Goal: Task Accomplishment & Management: Use online tool/utility

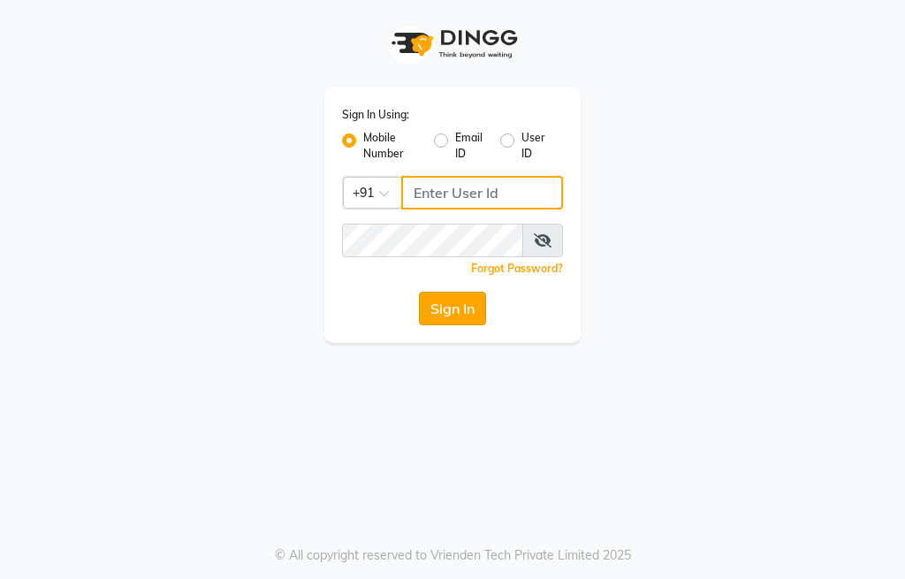
type input "9906242701"
click at [456, 306] on button "Sign In" at bounding box center [452, 309] width 67 height 34
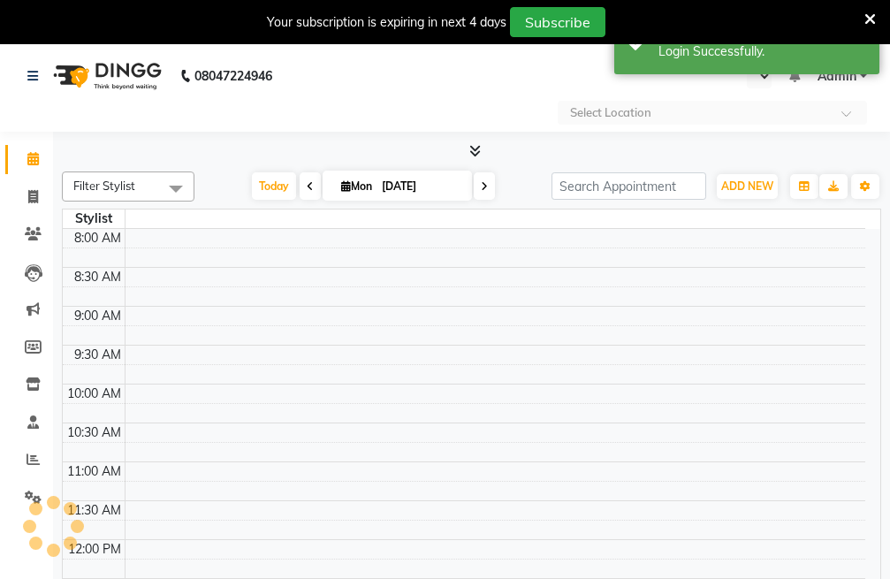
select select "en"
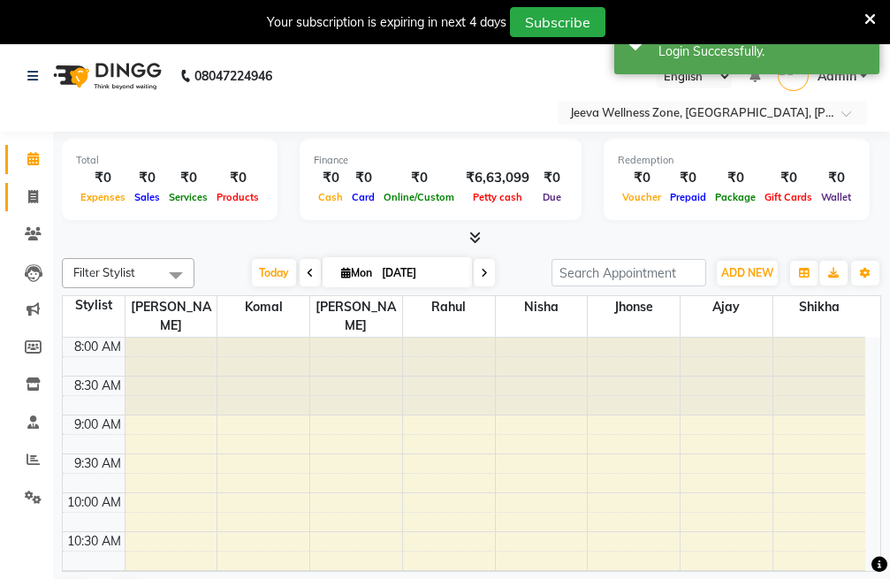
click at [38, 198] on span at bounding box center [33, 197] width 31 height 20
select select "service"
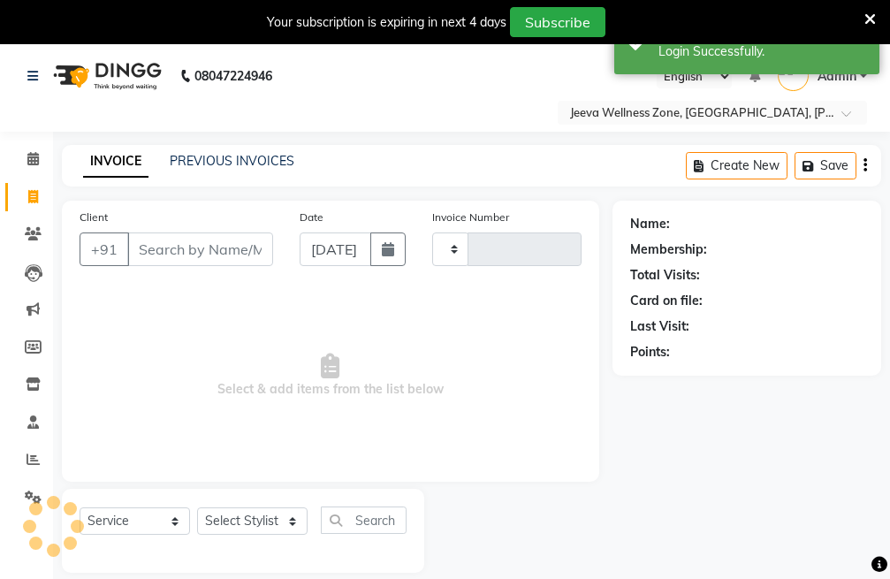
type input "0496"
select select "6899"
click at [199, 250] on input "Client" at bounding box center [200, 249] width 146 height 34
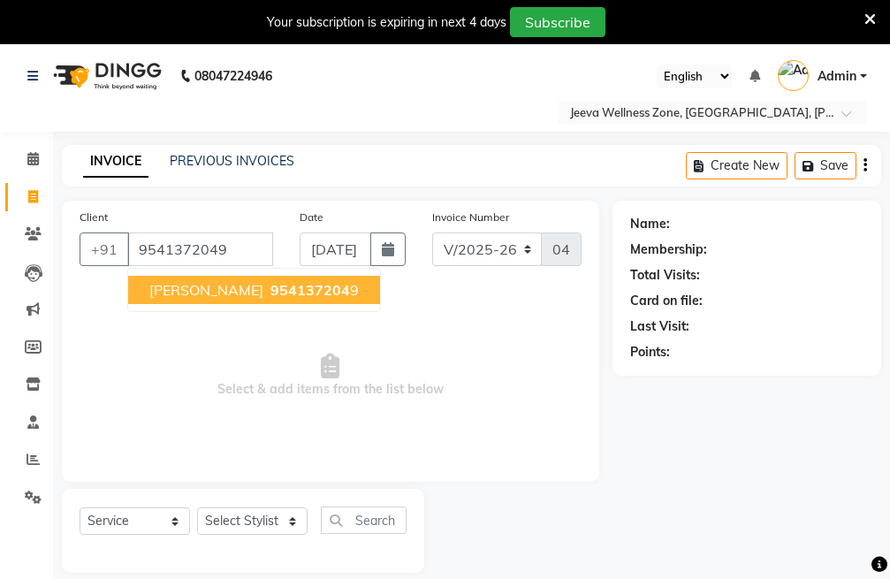
type input "9541372049"
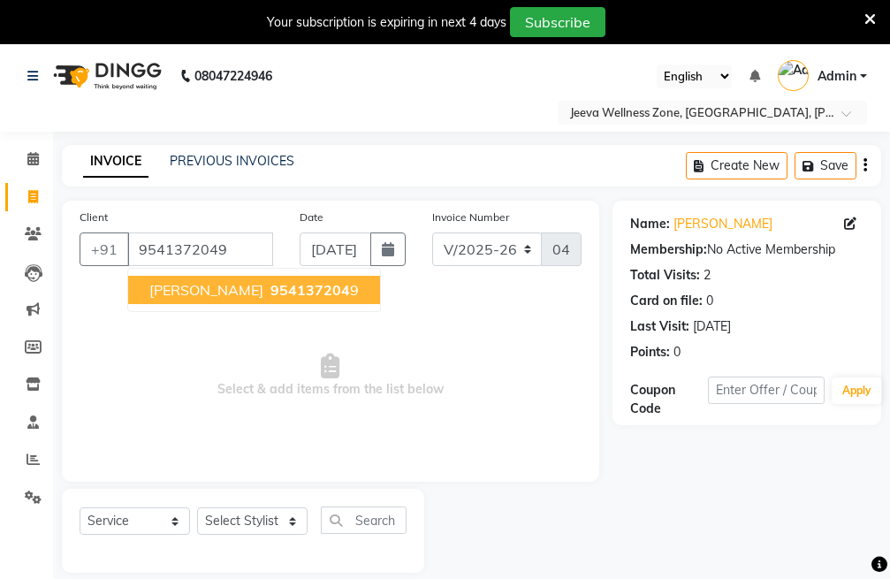
click at [270, 281] on span "954137204" at bounding box center [310, 290] width 80 height 18
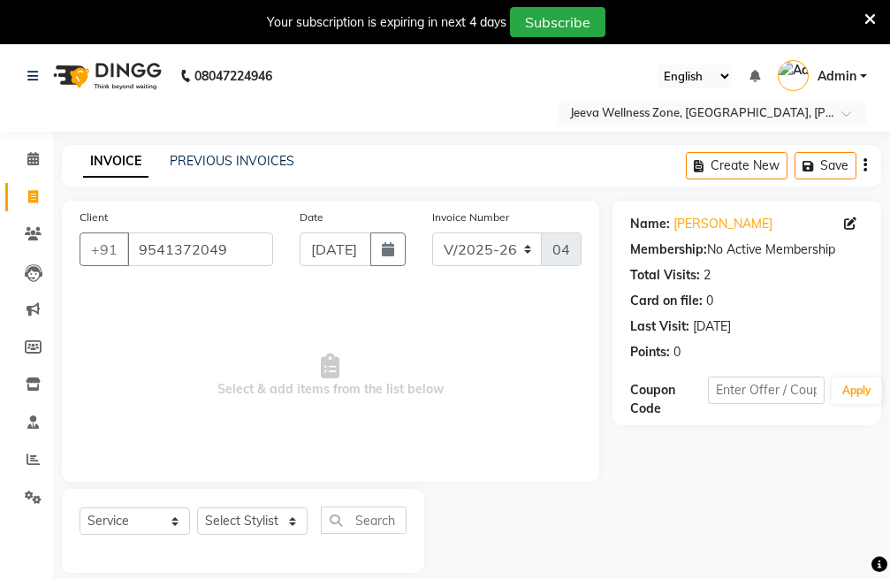
click at [240, 505] on div "Select Service Product Membership Package Voucher Prepaid Gift Card Select Styl…" at bounding box center [243, 531] width 362 height 84
click at [239, 514] on select "Select Stylist Ajay [PERSON_NAME] [PERSON_NAME] [PERSON_NAME]" at bounding box center [252, 520] width 110 height 27
select select "69957"
click at [197, 507] on select "Select Stylist Ajay [PERSON_NAME] [PERSON_NAME] [PERSON_NAME]" at bounding box center [252, 520] width 110 height 27
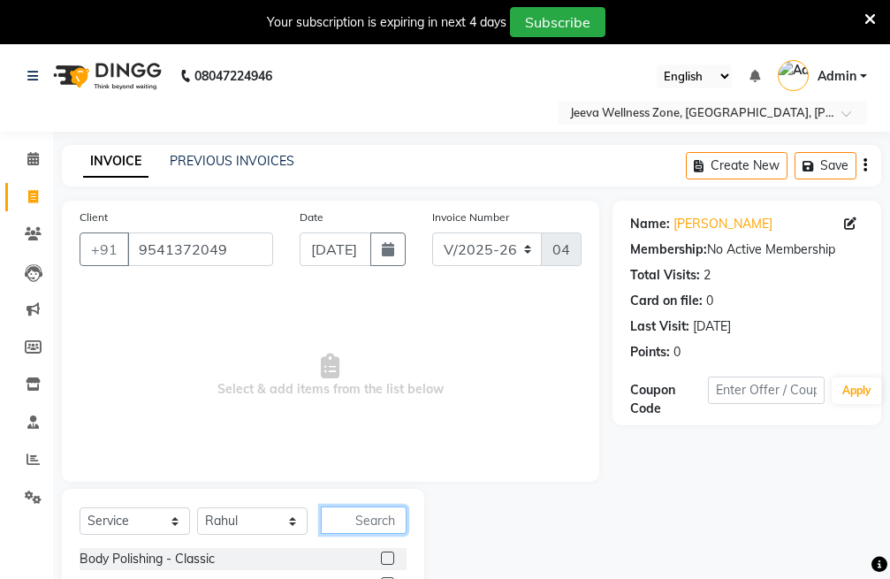
click at [363, 518] on input "text" at bounding box center [364, 519] width 86 height 27
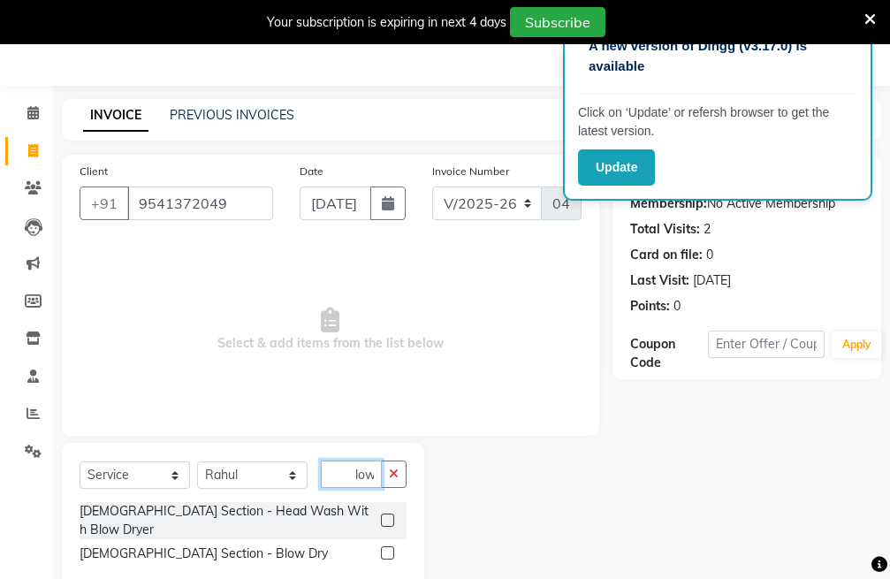
scroll to position [72, 0]
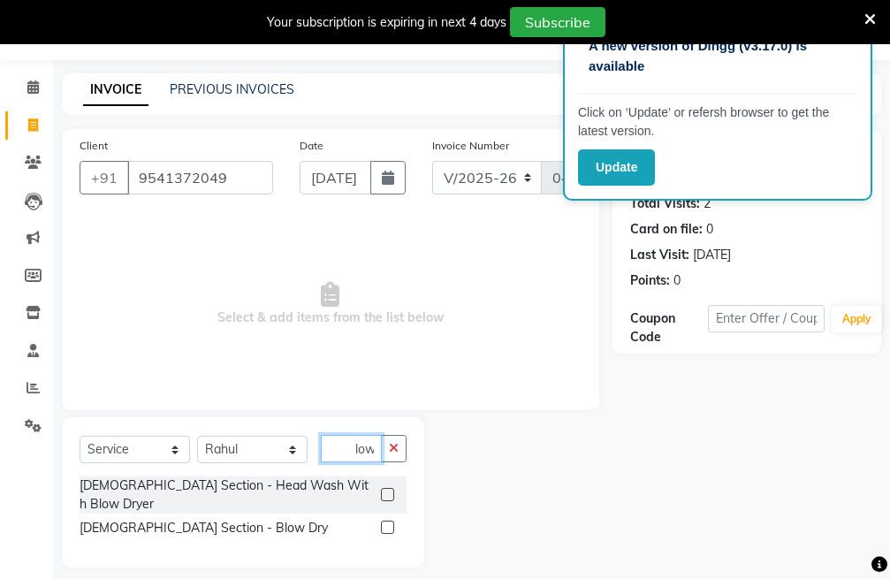
type input "blow"
click at [386, 520] on label at bounding box center [387, 526] width 13 height 13
click at [386, 522] on input "checkbox" at bounding box center [386, 527] width 11 height 11
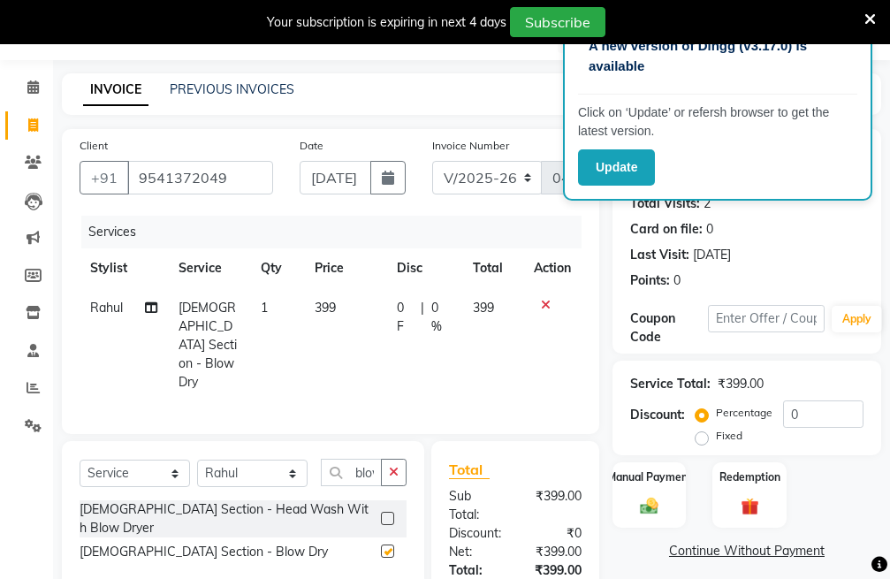
checkbox input "false"
click at [391, 466] on icon "button" at bounding box center [394, 472] width 10 height 12
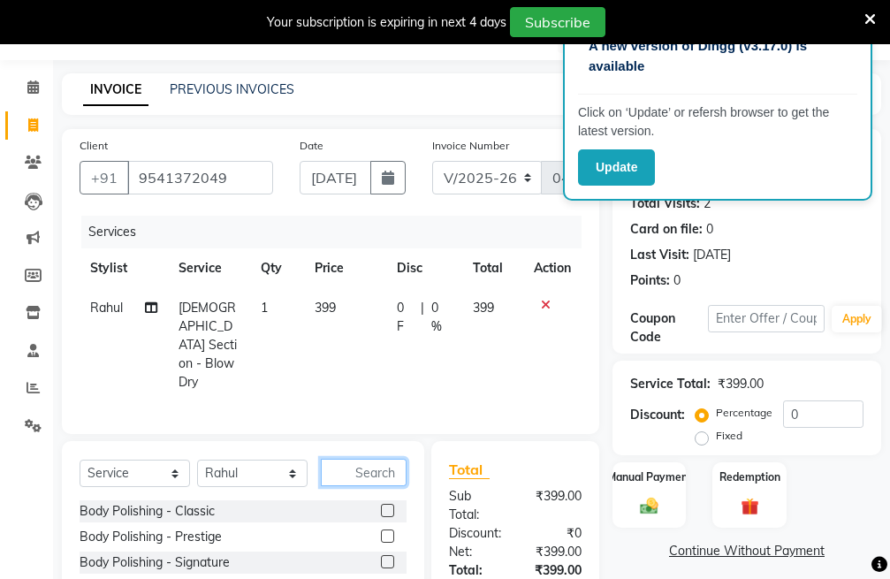
click at [343, 459] on input "text" at bounding box center [364, 472] width 86 height 27
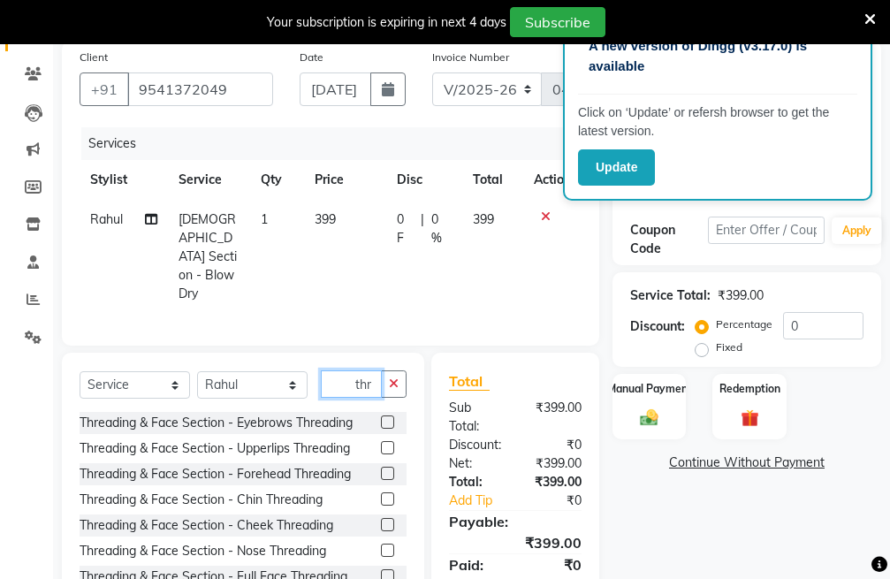
scroll to position [219, 0]
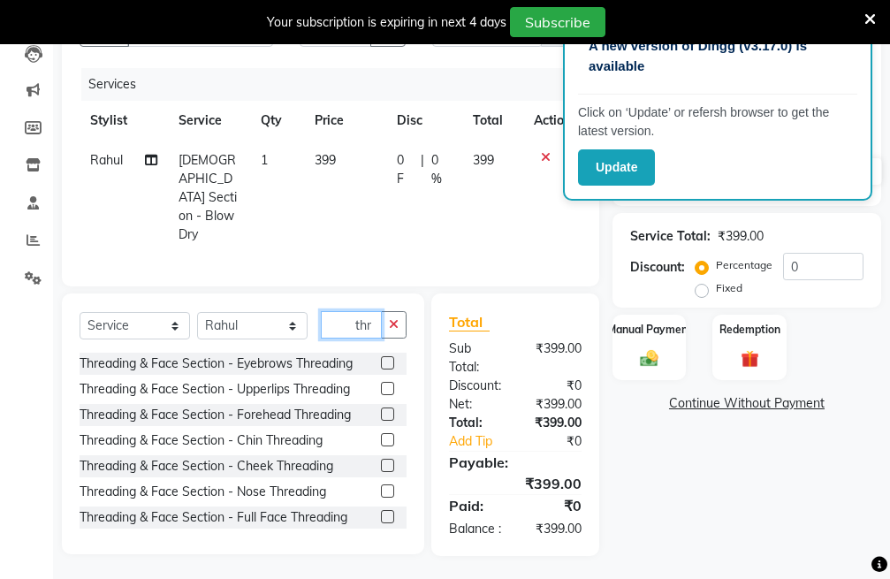
type input "thr"
drag, startPoint x: 336, startPoint y: 436, endPoint x: 352, endPoint y: 479, distance: 46.1
click at [346, 474] on div "Threading & Face Section - Eyebrows Threading Threading & Face Section - Upperl…" at bounding box center [243, 441] width 327 height 177
click at [381, 510] on label at bounding box center [387, 516] width 13 height 13
click at [381, 512] on input "checkbox" at bounding box center [386, 517] width 11 height 11
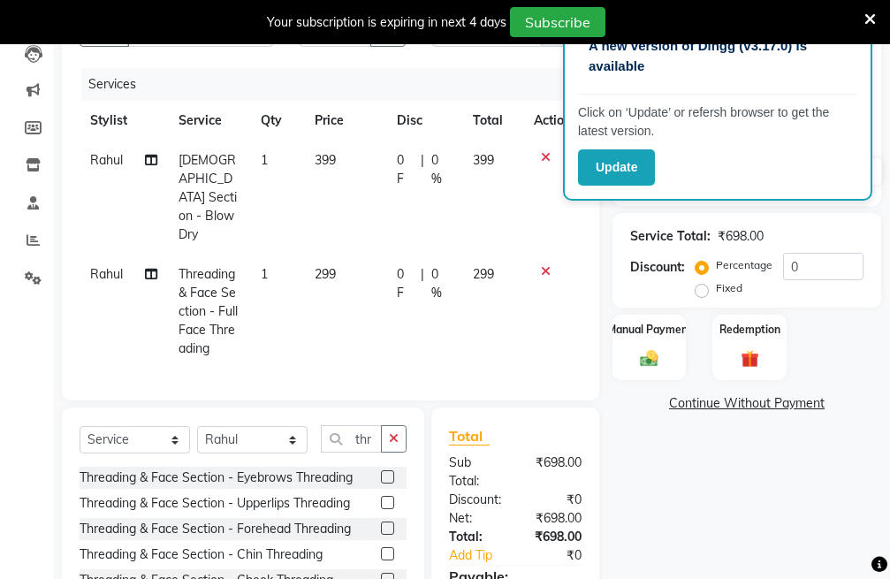
checkbox input "false"
click at [543, 265] on icon at bounding box center [546, 271] width 10 height 12
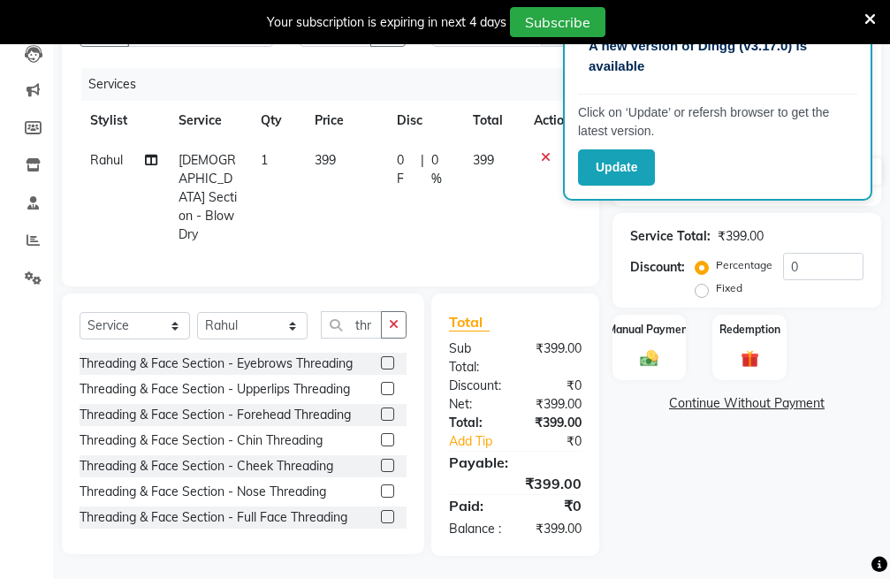
click at [381, 356] on label at bounding box center [387, 362] width 13 height 13
click at [381, 358] on input "checkbox" at bounding box center [386, 363] width 11 height 11
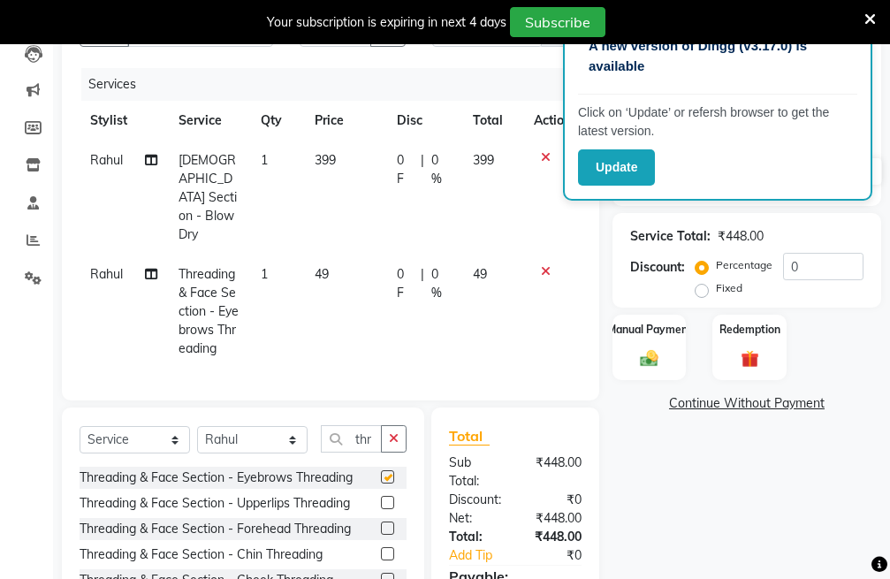
checkbox input "false"
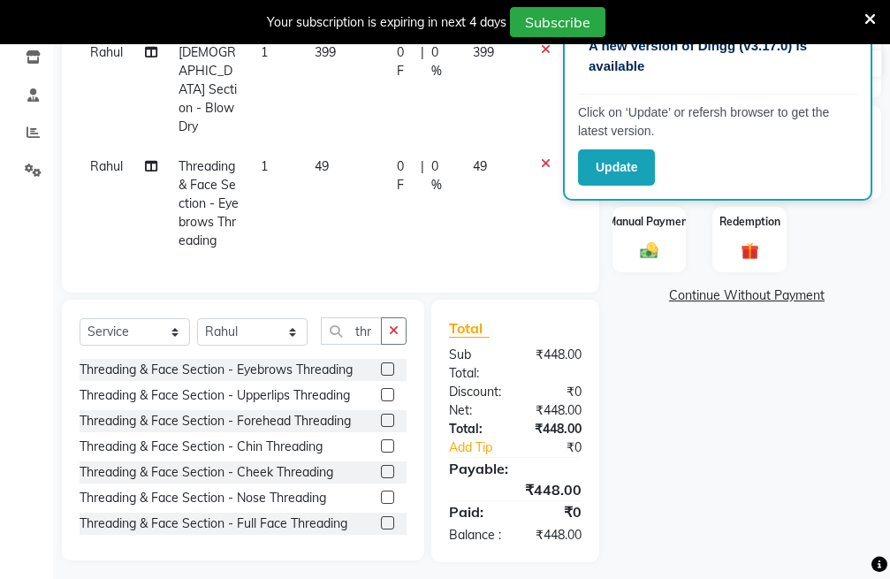
scroll to position [333, 0]
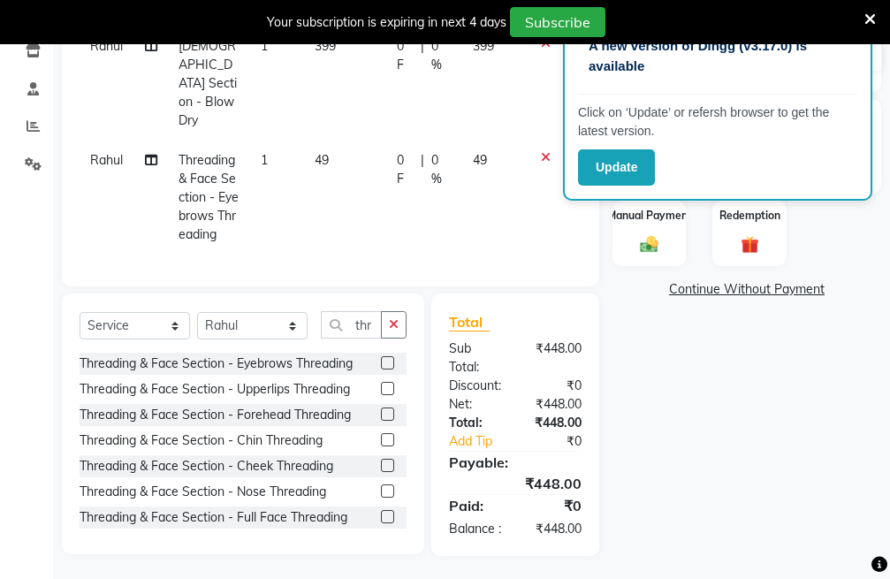
click at [381, 382] on label at bounding box center [387, 388] width 13 height 13
click at [381, 383] on input "checkbox" at bounding box center [386, 388] width 11 height 11
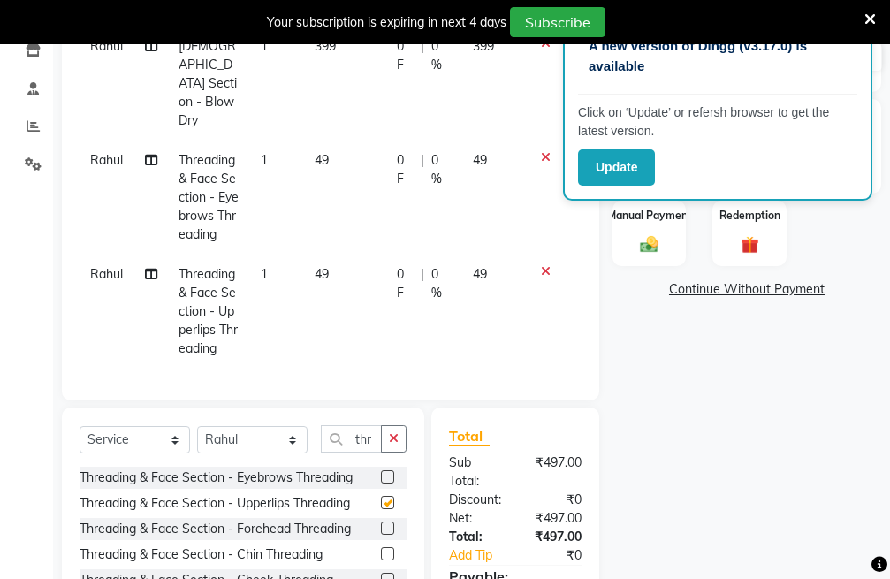
checkbox input "false"
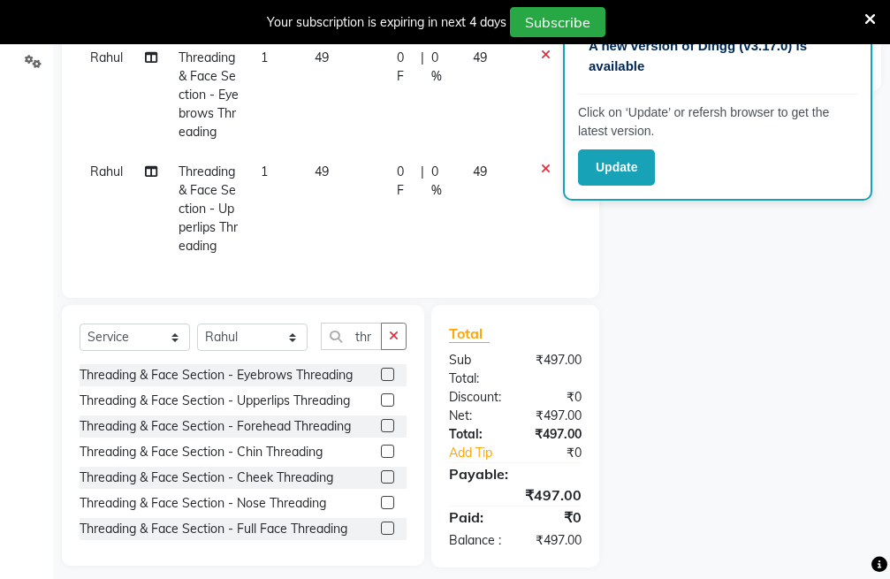
scroll to position [447, 0]
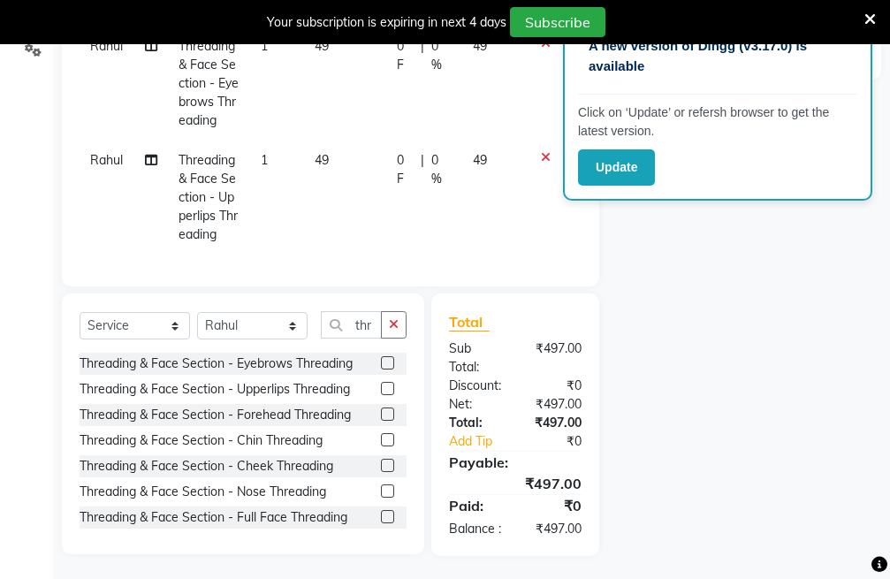
click at [381, 407] on label at bounding box center [387, 413] width 13 height 13
click at [381, 409] on input "checkbox" at bounding box center [386, 414] width 11 height 11
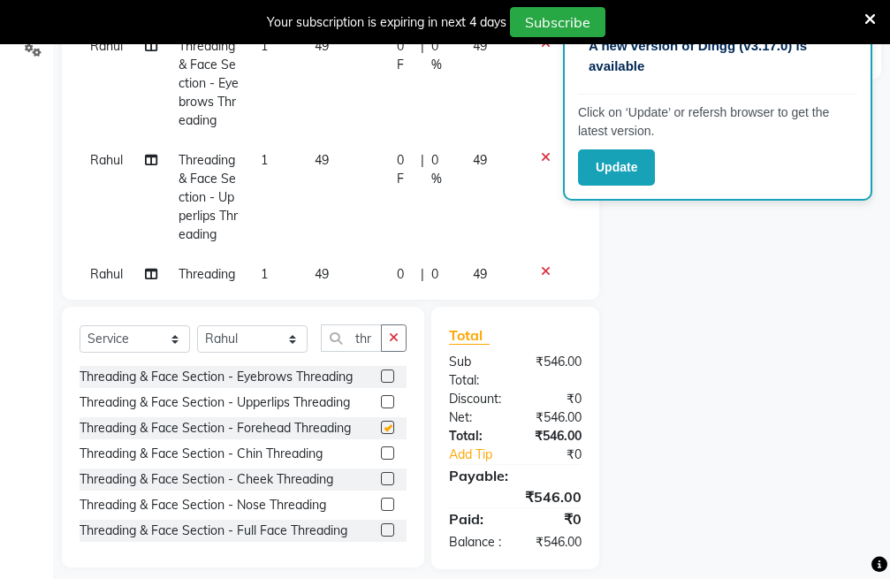
checkbox input "false"
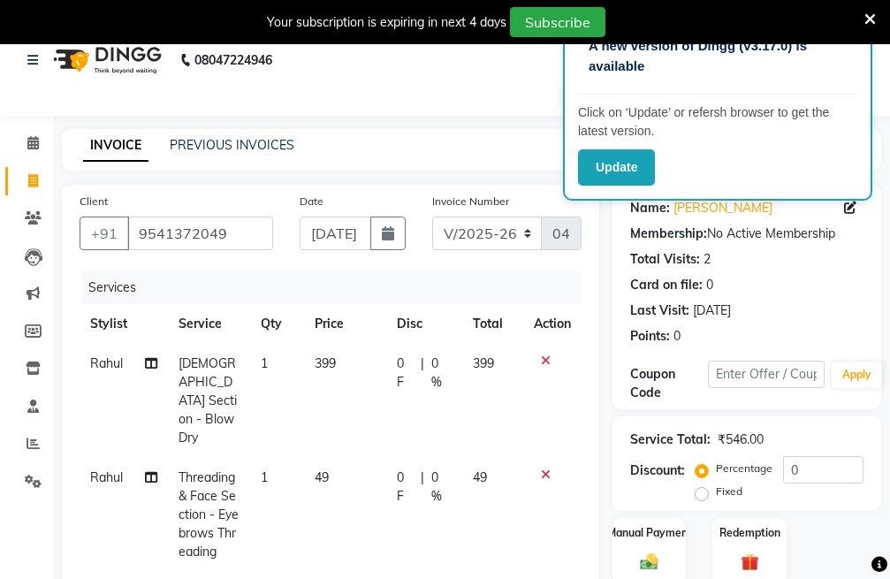
scroll to position [5, 0]
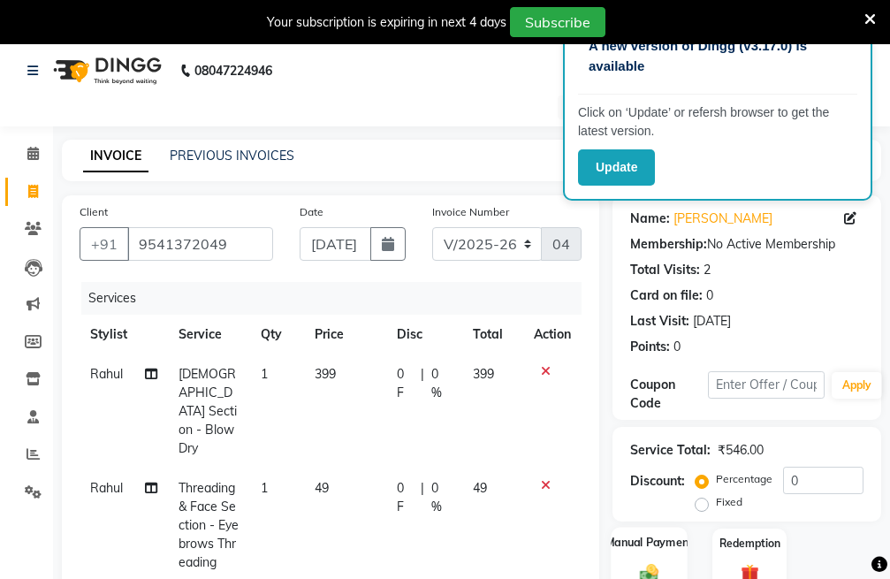
click at [664, 550] on label "Manual Payment" at bounding box center [649, 542] width 88 height 17
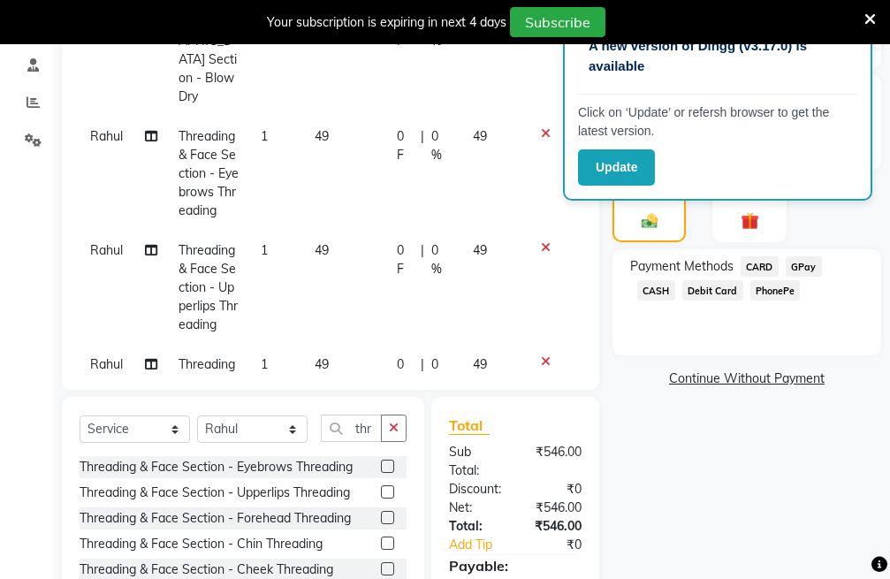
scroll to position [359, 0]
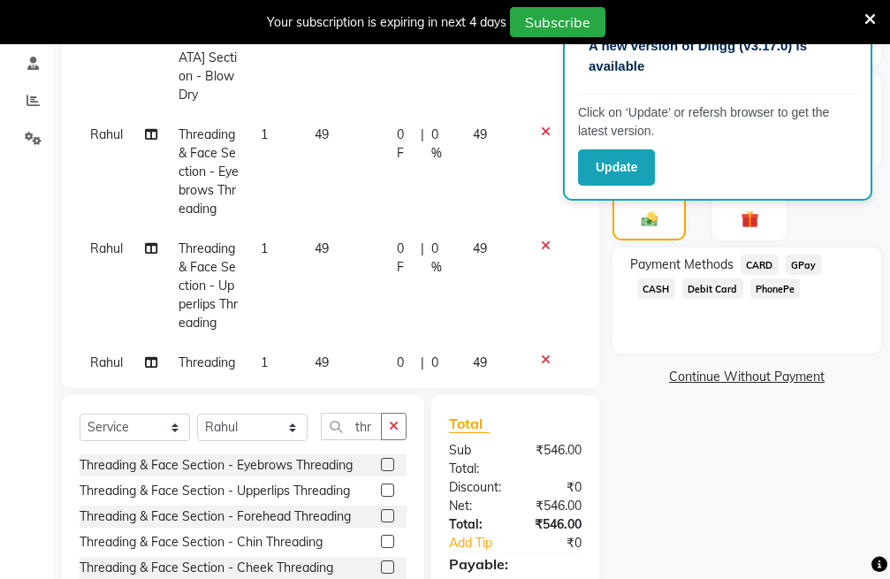
click at [640, 284] on span "CASH" at bounding box center [656, 288] width 38 height 20
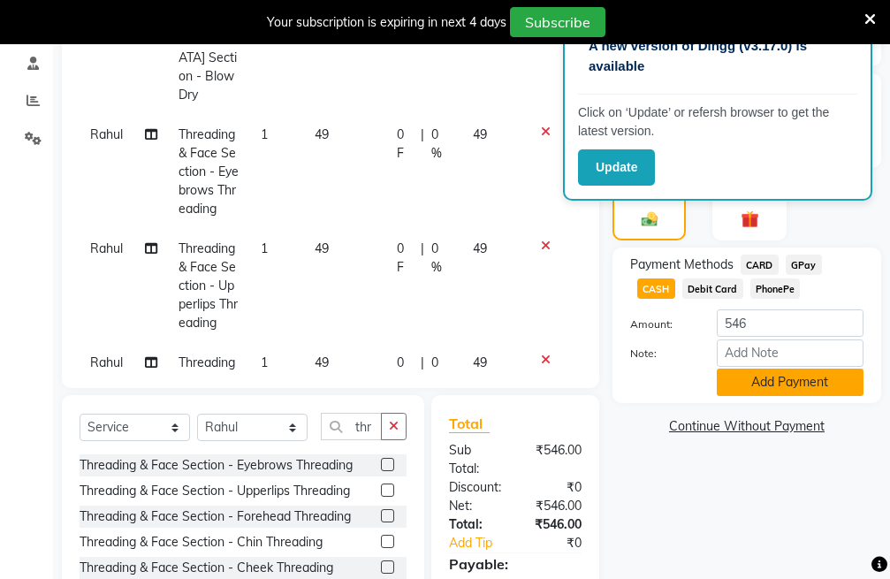
click at [748, 383] on button "Add Payment" at bounding box center [790, 381] width 147 height 27
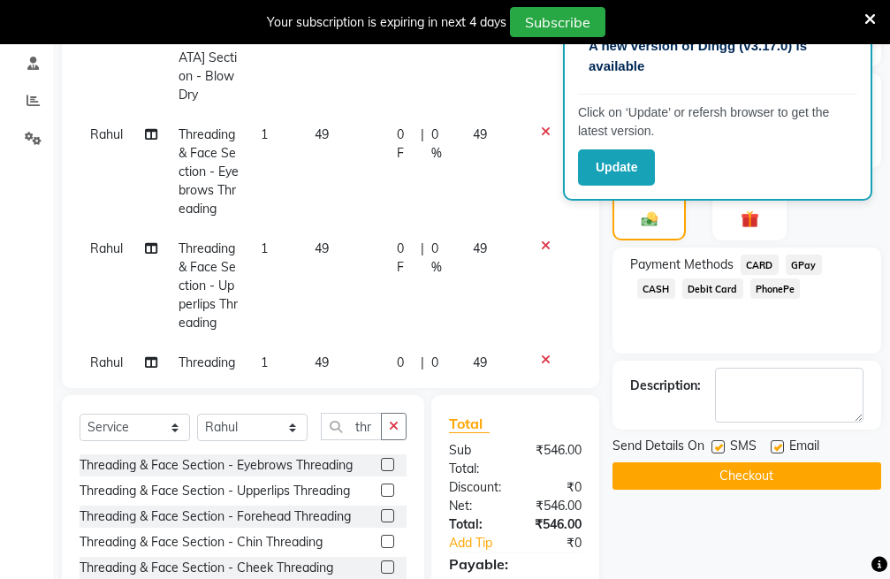
click at [738, 466] on button "Checkout" at bounding box center [746, 475] width 269 height 27
